Goal: Task Accomplishment & Management: Manage account settings

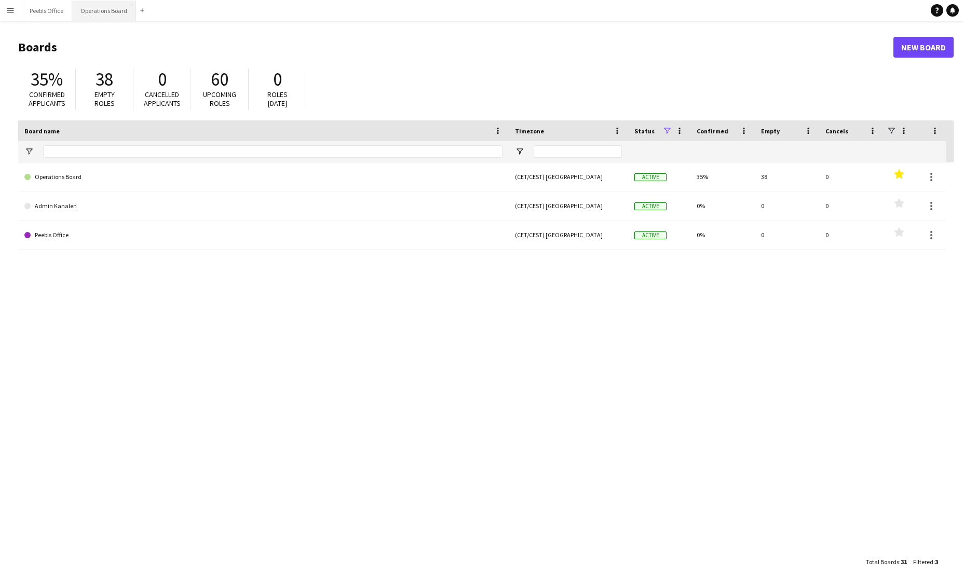
click at [115, 8] on button "Operations Board Close" at bounding box center [104, 11] width 64 height 20
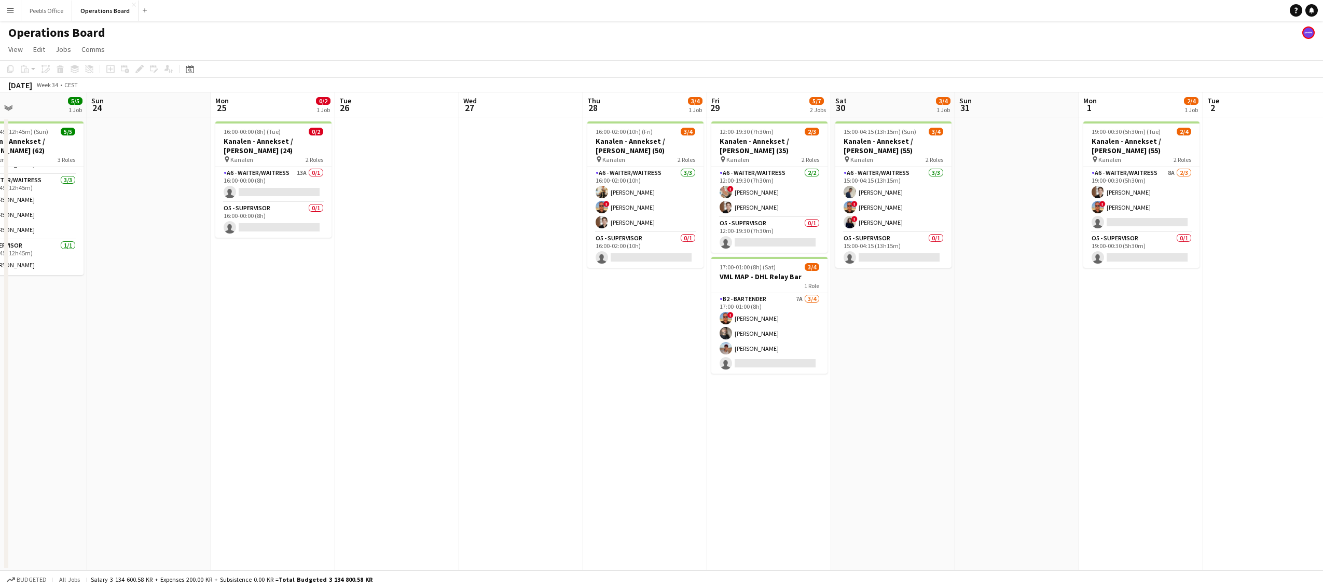
scroll to position [0, 409]
drag, startPoint x: 936, startPoint y: 295, endPoint x: 403, endPoint y: 344, distance: 535.7
click at [403, 344] on app-calendar-viewport "Wed 20 Thu 21 5/5 1 Job Fri 22 0/2 1 Job Sat 23 5/5 1 Job Sun 24 Mon 25 0/2 1 J…" at bounding box center [661, 331] width 1323 height 478
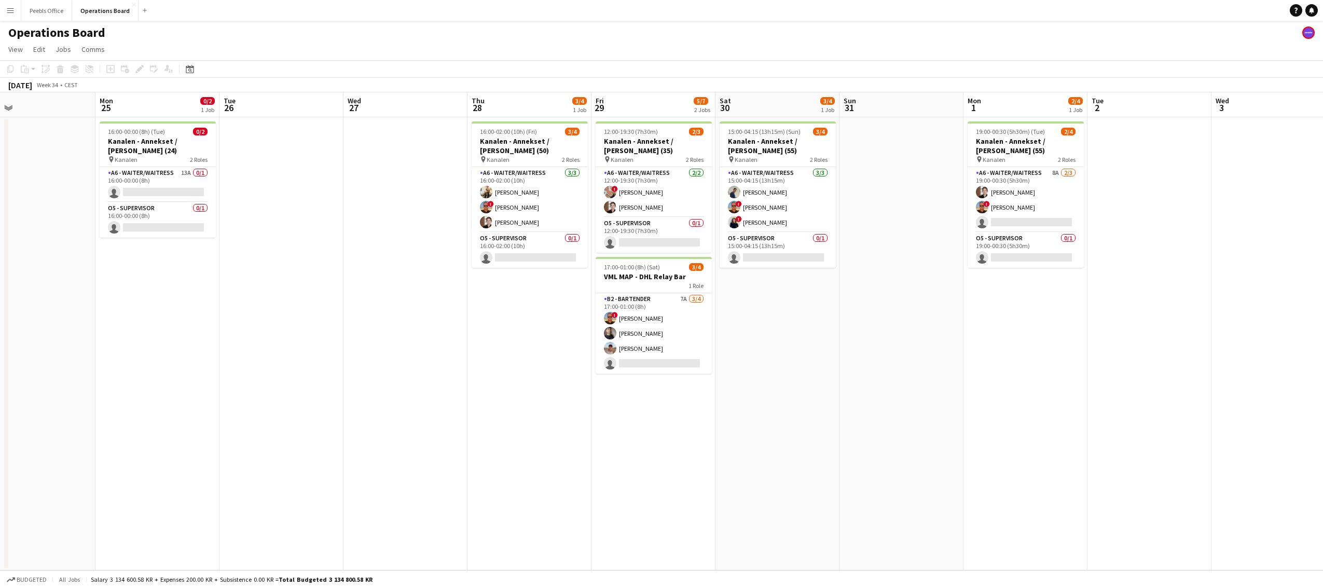
scroll to position [0, 418]
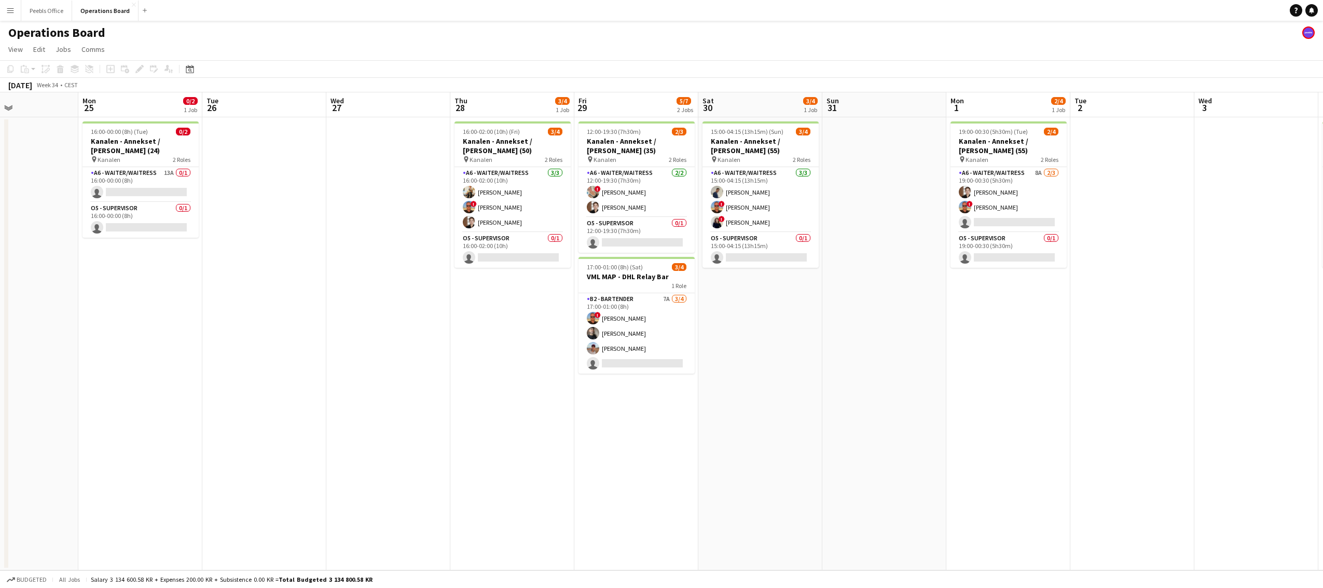
drag, startPoint x: 935, startPoint y: 364, endPoint x: 802, endPoint y: 369, distance: 132.4
click at [802, 369] on app-calendar-viewport "Thu 21 5/5 1 Job Fri 22 0/2 1 Job Sat 23 5/5 1 Job Sun 24 Mon 25 0/2 1 Job Tue …" at bounding box center [661, 331] width 1323 height 478
click at [908, 454] on app-date-cell at bounding box center [884, 343] width 124 height 453
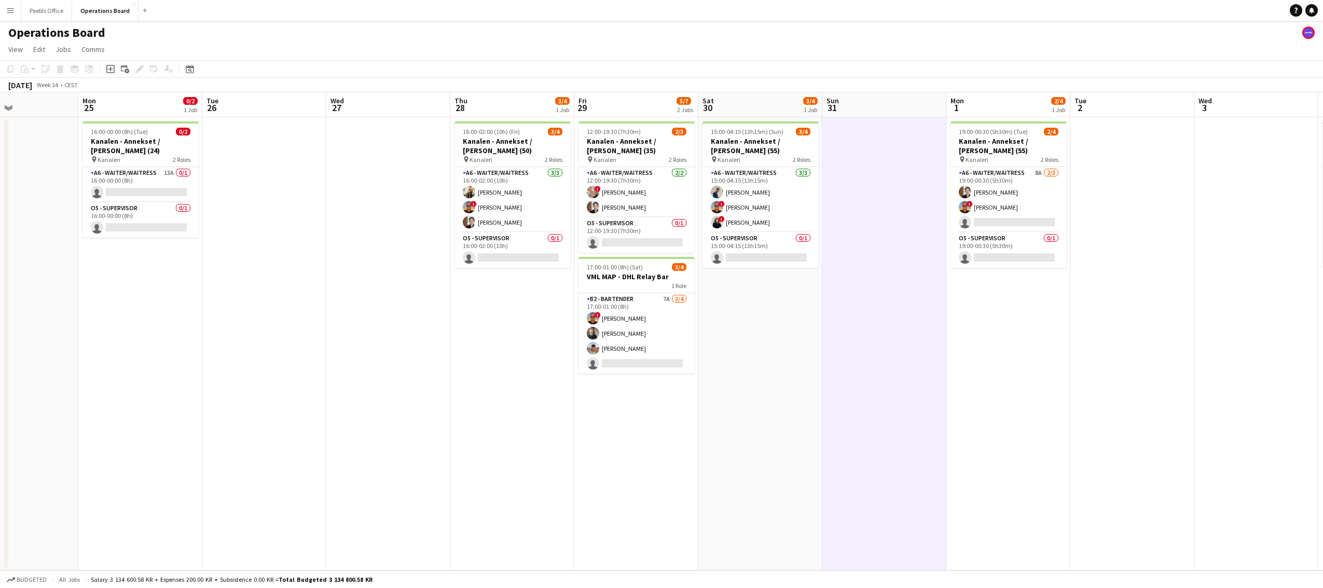
click at [963, 455] on app-date-cell "19:00-00:30 (5h30m) (Tue) 2/4 Kanalen - Annekset / [PERSON_NAME] (55) pin Kanal…" at bounding box center [1008, 343] width 124 height 453
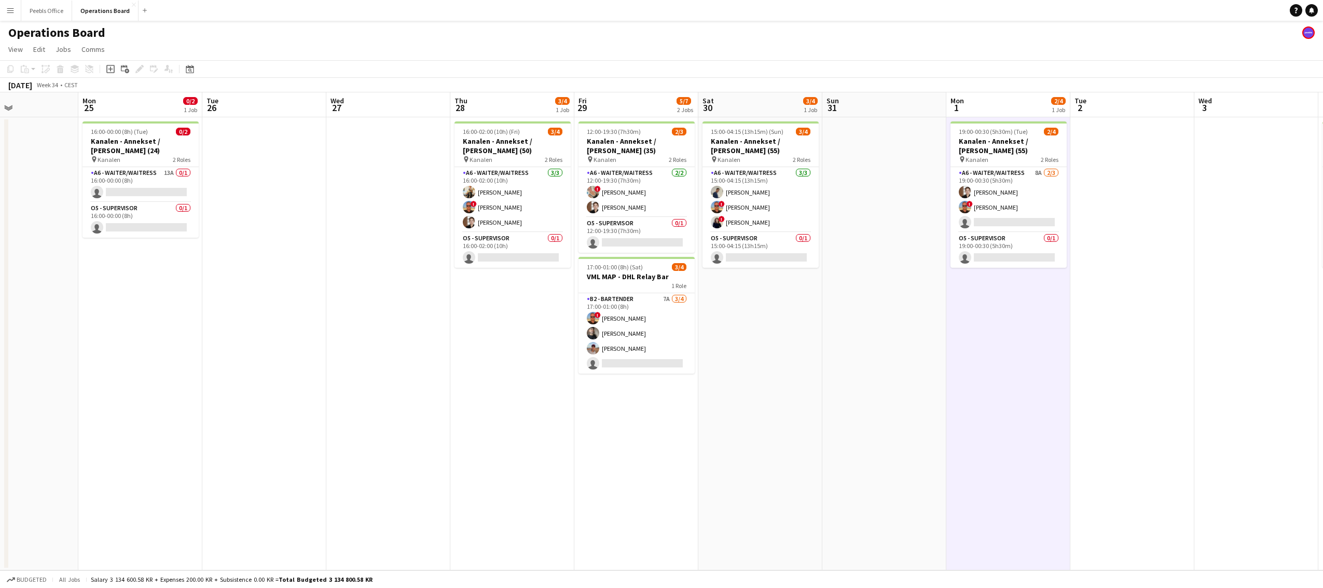
click at [893, 423] on app-date-cell at bounding box center [884, 343] width 124 height 453
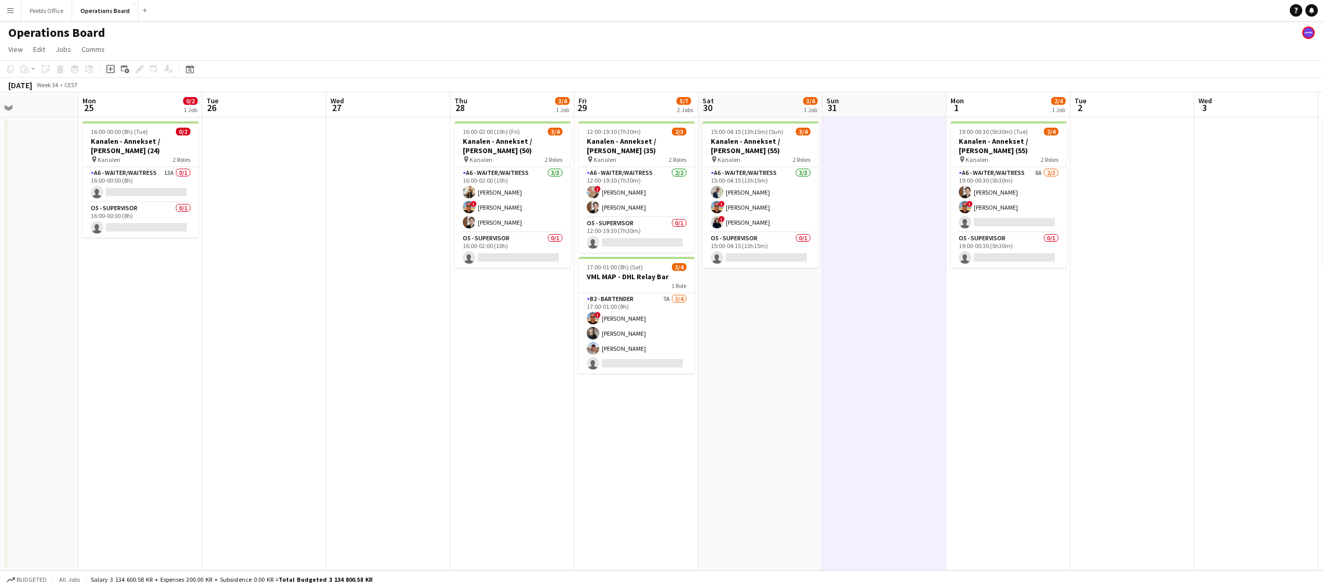
click at [771, 423] on app-date-cell "15:00-04:15 (13h15m) (Sun) 3/4 Kanalen - Annekset / [PERSON_NAME] (55) pin Kana…" at bounding box center [760, 343] width 124 height 453
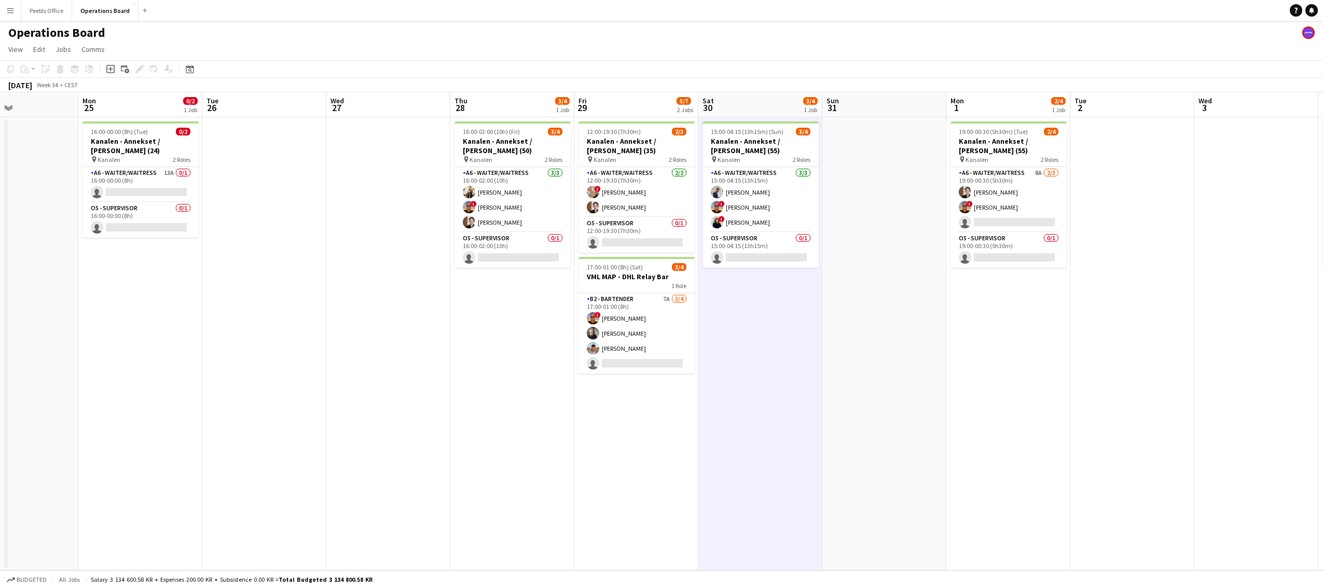
click at [652, 429] on app-date-cell "12:00-19:30 (7h30m) 2/3 Kanalen - Annekset / [PERSON_NAME] (35) pin Kanalen 2 R…" at bounding box center [636, 343] width 124 height 453
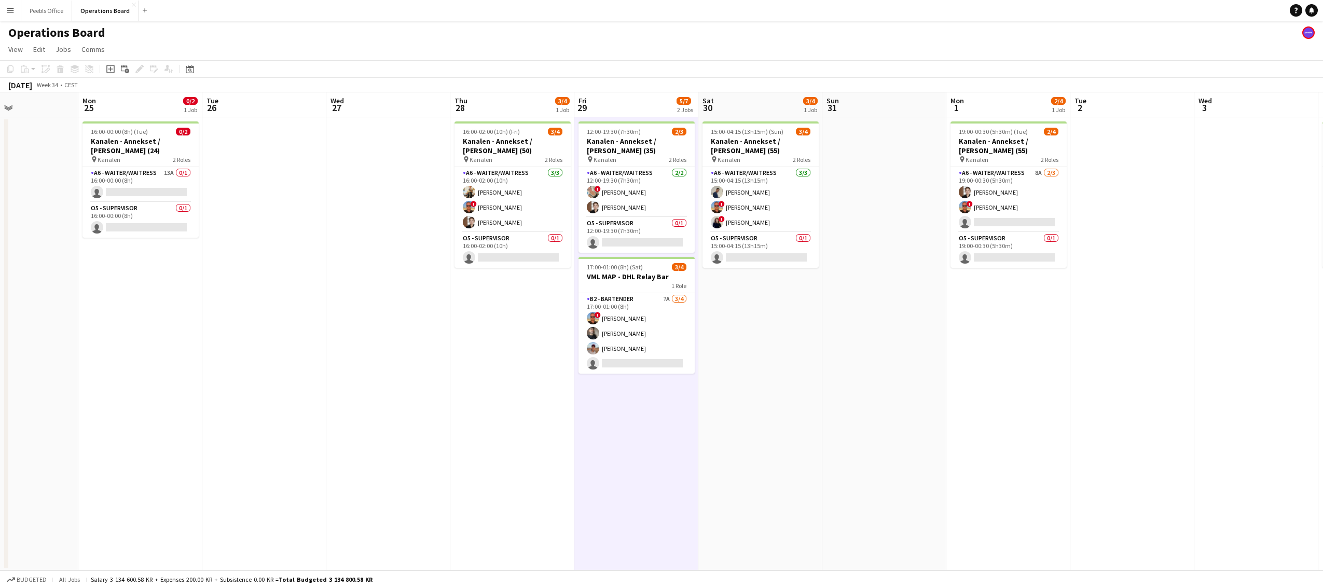
click at [557, 416] on app-date-cell "16:00-02:00 (10h) (Fri) 3/4 Kanalen - Annekset / [PERSON_NAME] (50) pin Kanalen…" at bounding box center [512, 343] width 124 height 453
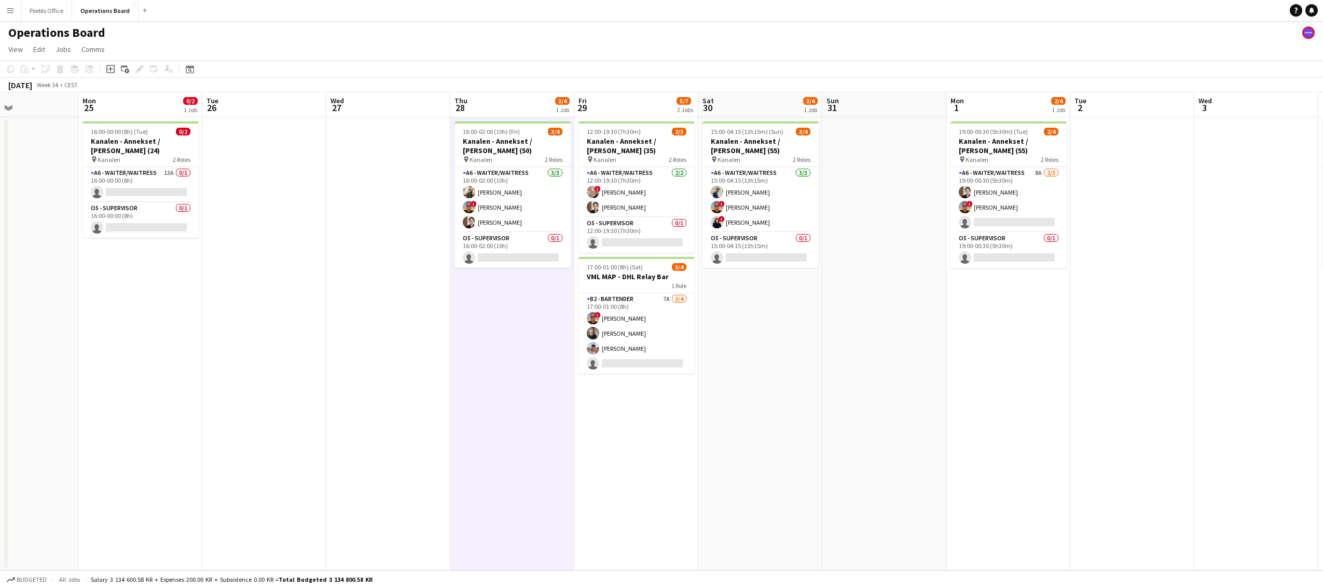
click at [405, 398] on app-date-cell at bounding box center [388, 343] width 124 height 453
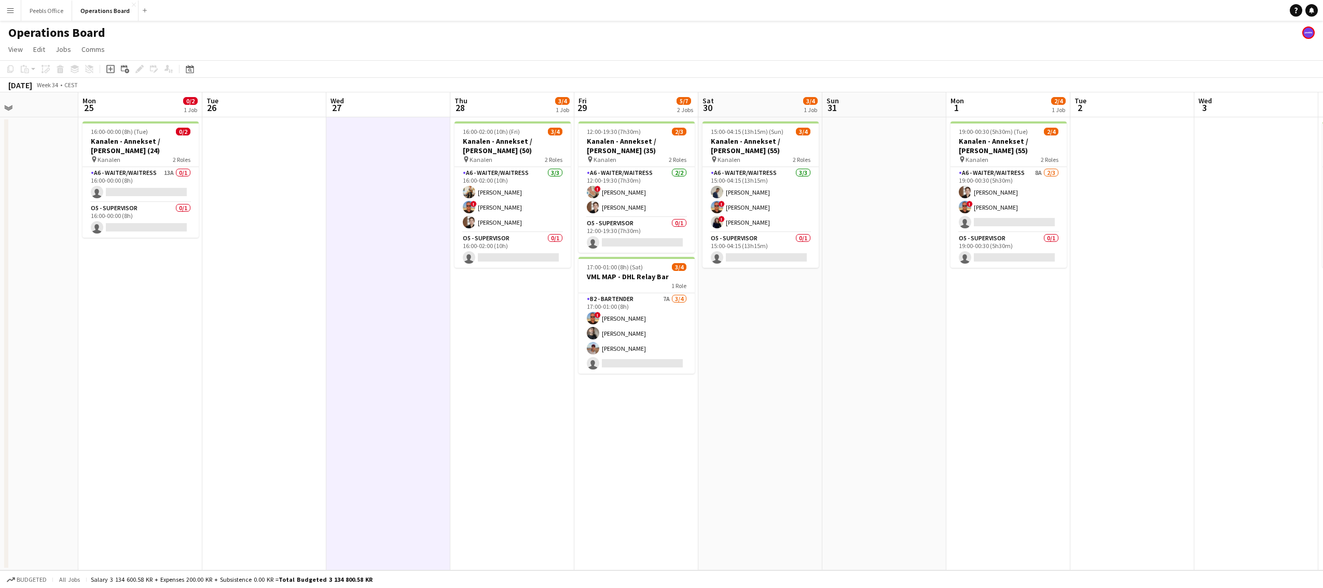
click at [527, 378] on app-date-cell "16:00-02:00 (10h) (Fri) 3/4 Kanalen - Annekset / [PERSON_NAME] (50) pin Kanalen…" at bounding box center [512, 343] width 124 height 453
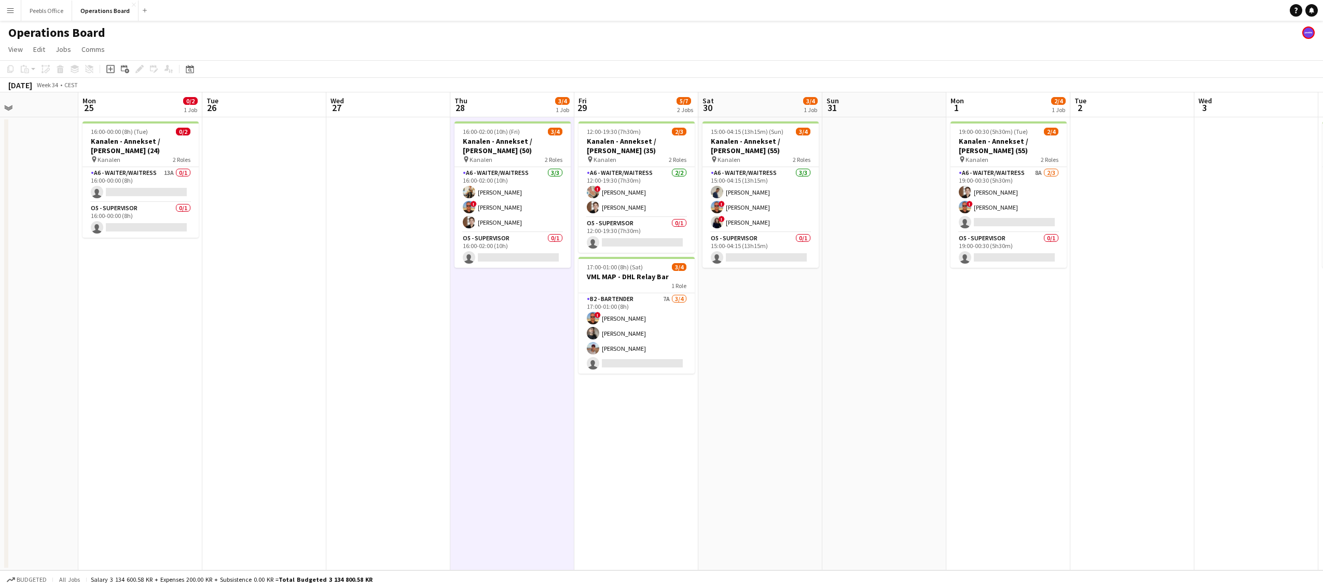
click at [628, 426] on app-date-cell "12:00-19:30 (7h30m) 2/3 Kanalen - Annekset / [PERSON_NAME] (35) pin Kanalen 2 R…" at bounding box center [636, 343] width 124 height 453
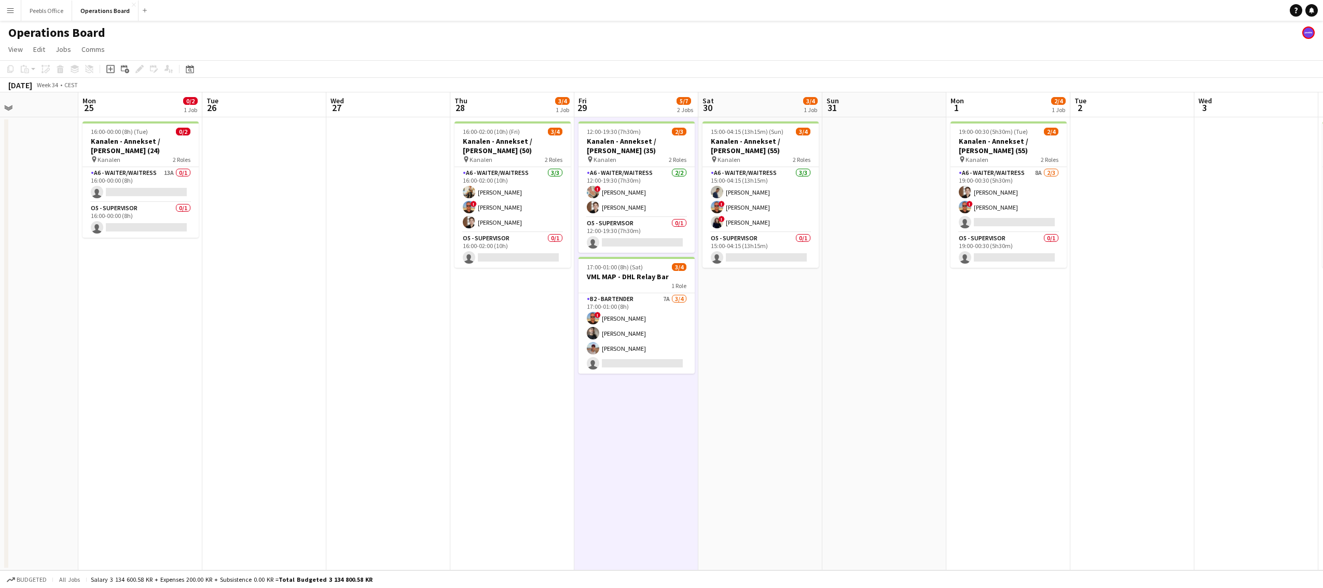
click at [750, 424] on app-date-cell "15:00-04:15 (13h15m) (Sun) 3/4 Kanalen - Annekset / [PERSON_NAME] (55) pin Kana…" at bounding box center [760, 343] width 124 height 453
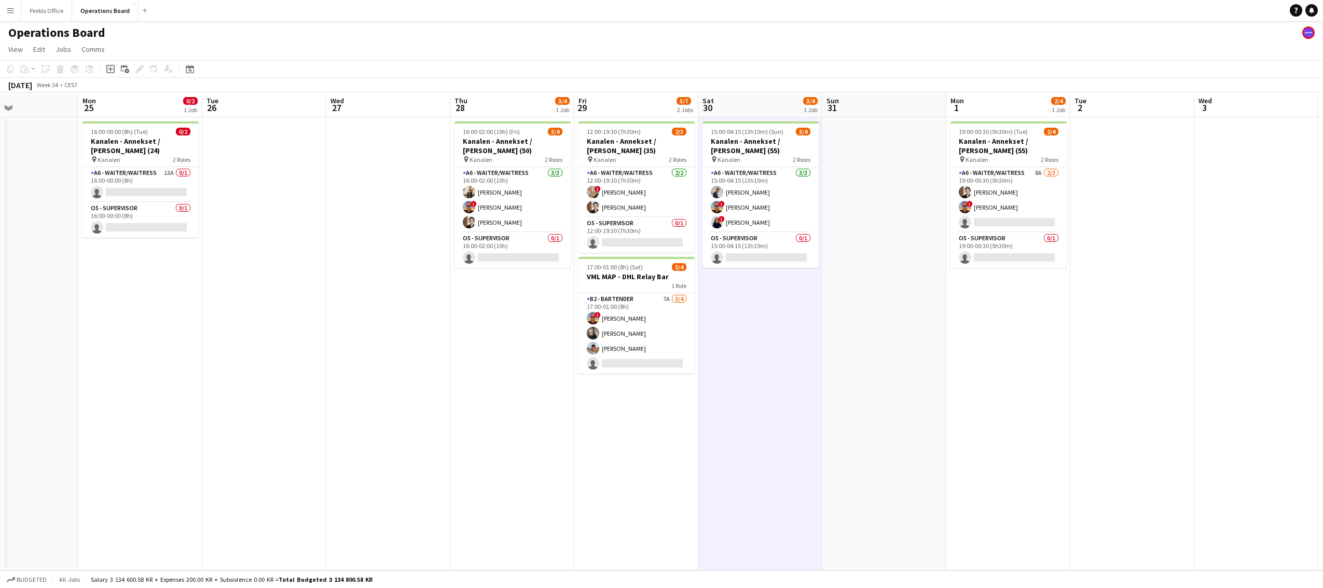
click at [849, 391] on app-date-cell at bounding box center [884, 343] width 124 height 453
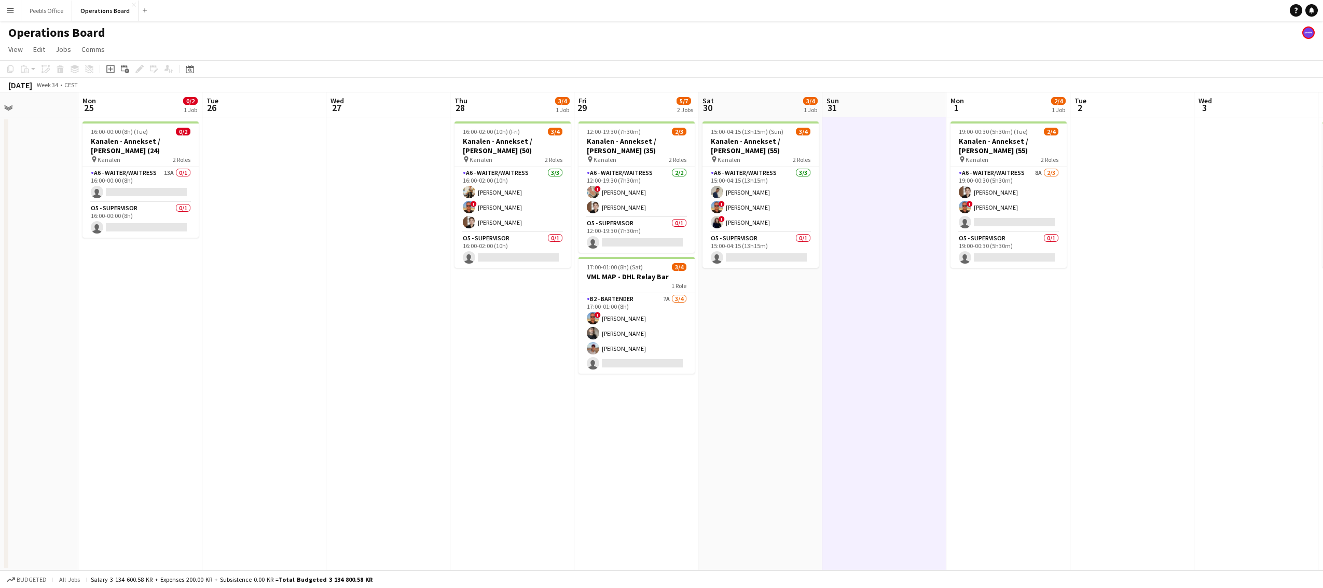
click at [963, 400] on app-date-cell "19:00-00:30 (5h30m) (Tue) 2/4 Kanalen - Annekset / [PERSON_NAME] (55) pin Kanal…" at bounding box center [1008, 343] width 124 height 453
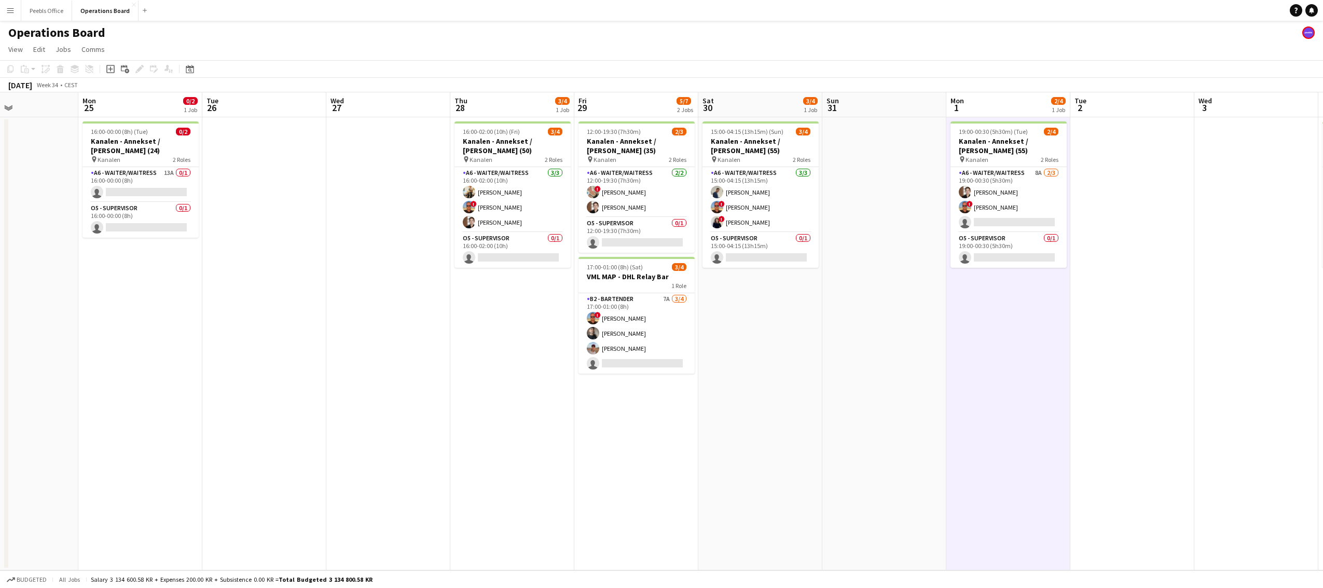
click at [792, 396] on app-date-cell "15:00-04:15 (13h15m) (Sun) 3/4 Kanalen - Annekset / [PERSON_NAME] (55) pin Kana…" at bounding box center [760, 343] width 124 height 453
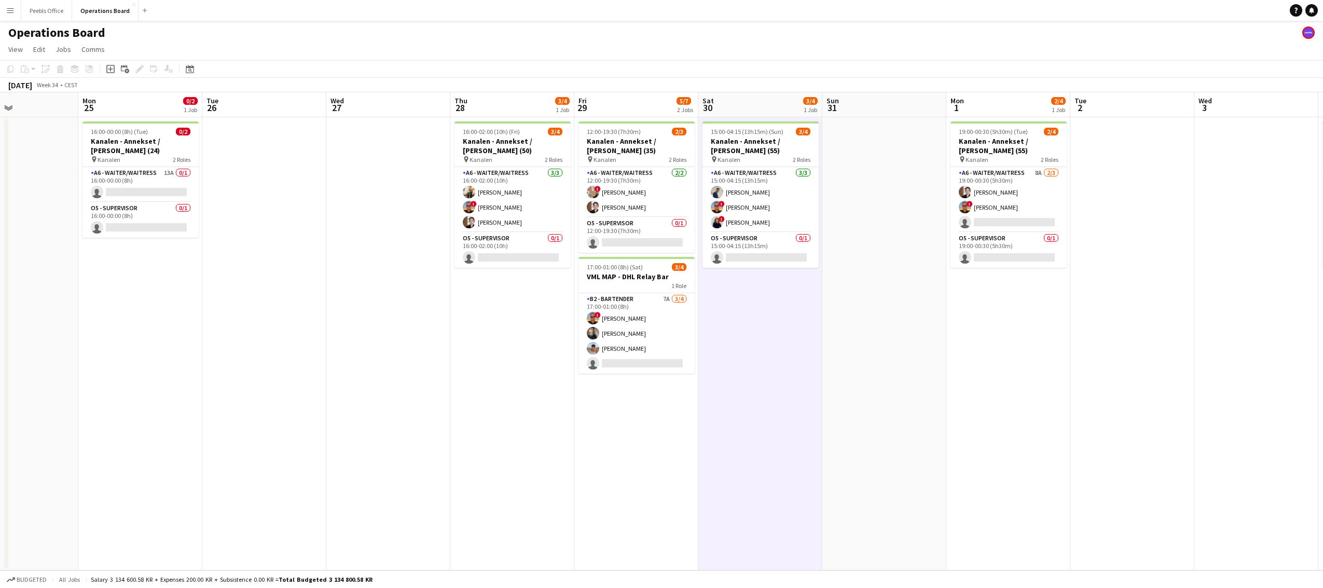
click at [605, 411] on app-date-cell "12:00-19:30 (7h30m) 2/3 Kanalen - Annekset / [PERSON_NAME] (35) pin Kanalen 2 R…" at bounding box center [636, 343] width 124 height 453
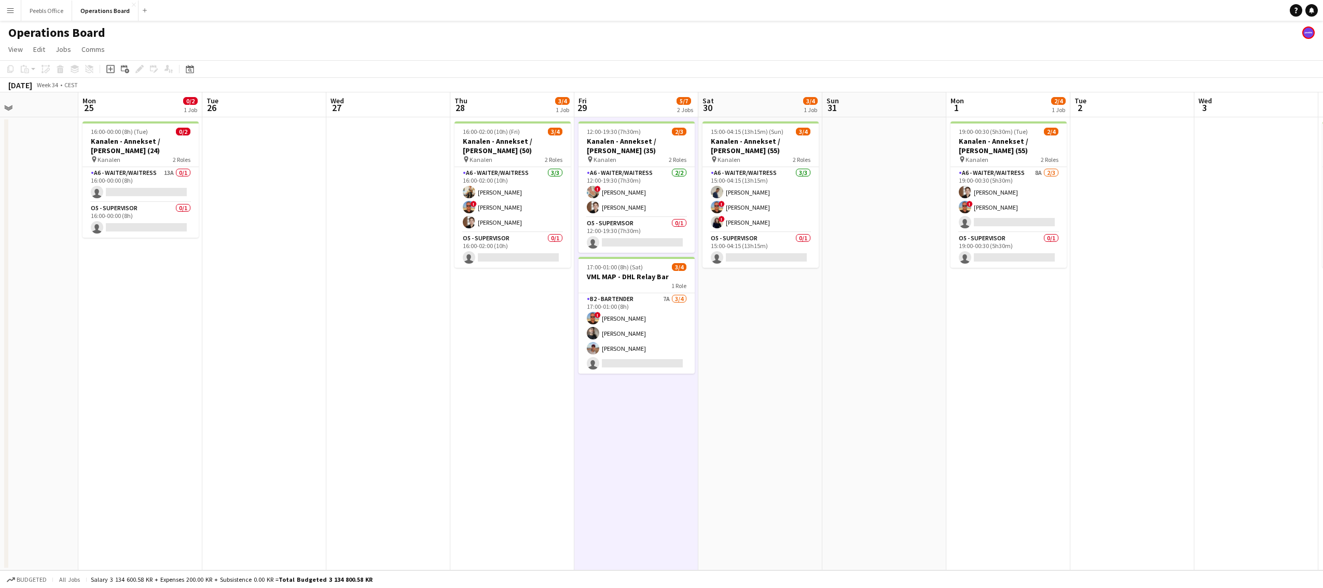
click at [558, 417] on app-date-cell "16:00-02:00 (10h) (Fri) 3/4 Kanalen - Annekset / [PERSON_NAME] (50) pin Kanalen…" at bounding box center [512, 343] width 124 height 453
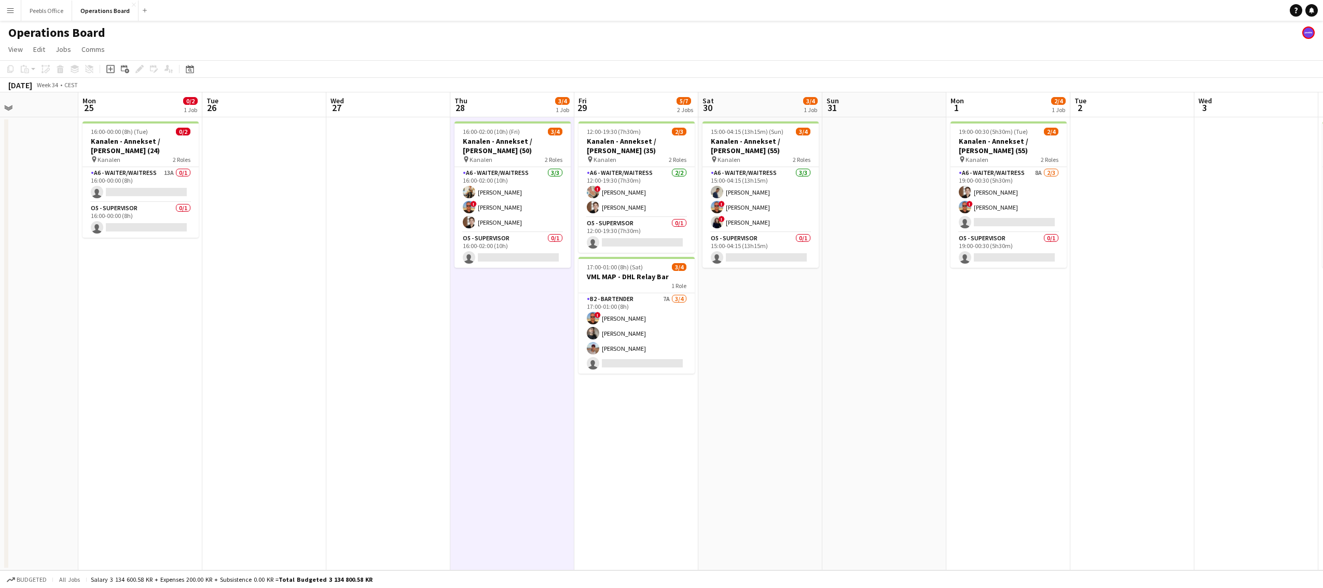
click at [403, 396] on app-date-cell at bounding box center [388, 343] width 124 height 453
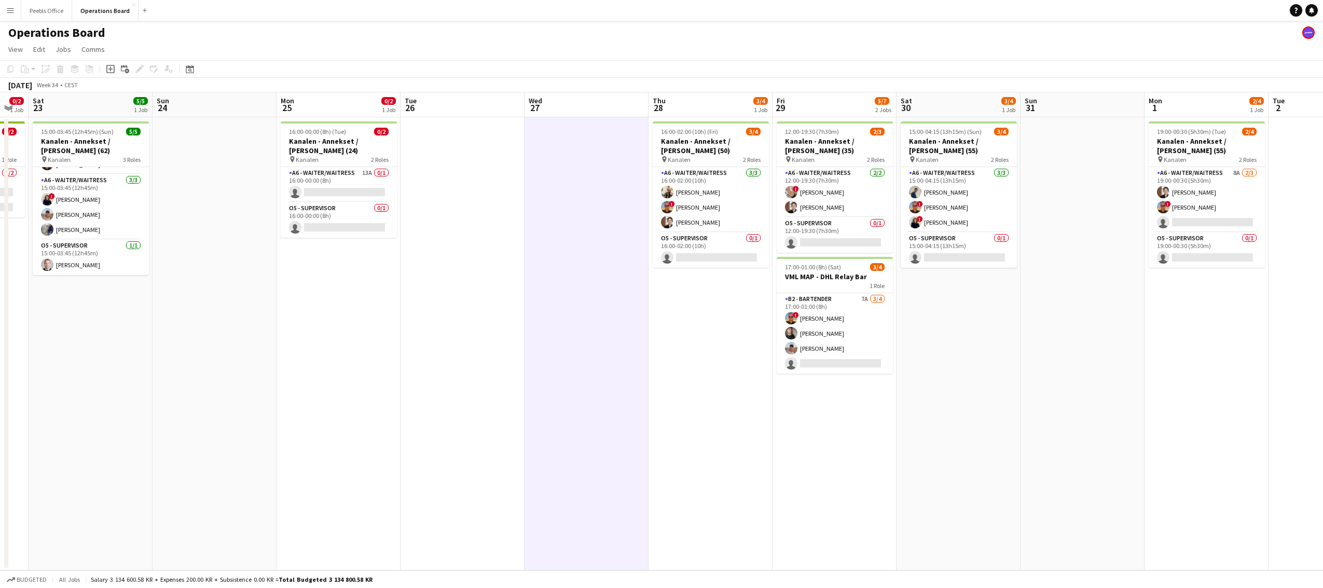
scroll to position [0, 317]
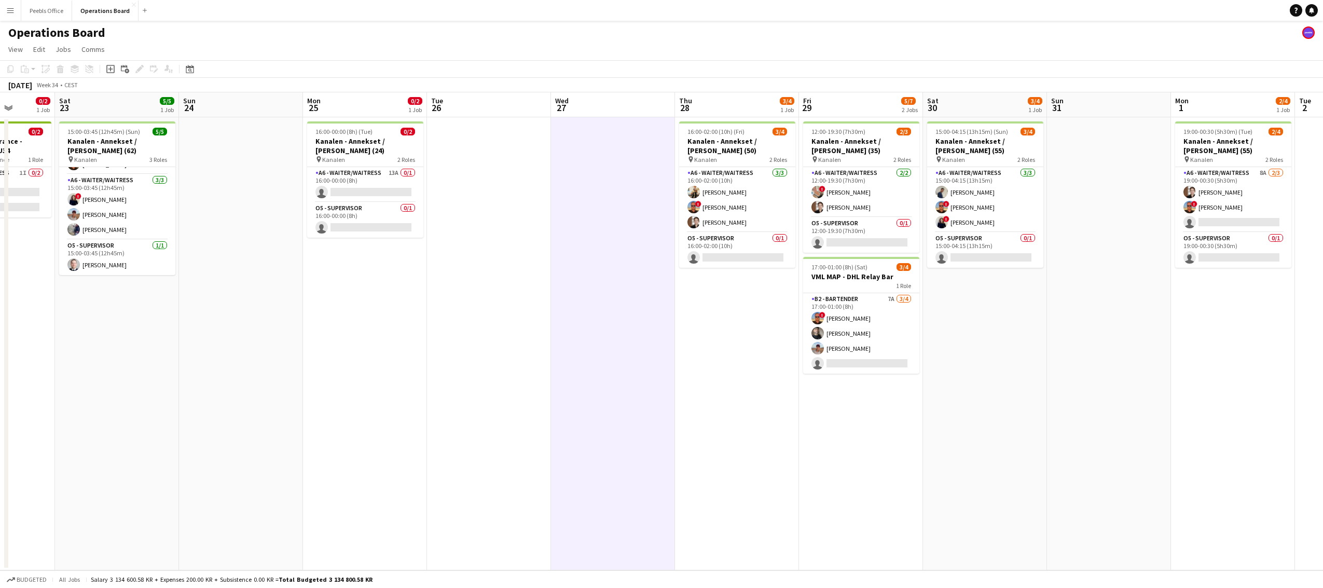
drag, startPoint x: 626, startPoint y: 445, endPoint x: 851, endPoint y: 441, distance: 224.7
click at [851, 441] on app-calendar-viewport "Wed 20 Thu 21 5/5 1 Job Fri 22 0/2 1 Job Sat 23 5/5 1 Job Sun 24 Mon 25 0/2 1 J…" at bounding box center [661, 331] width 1323 height 478
